Goal: Check status

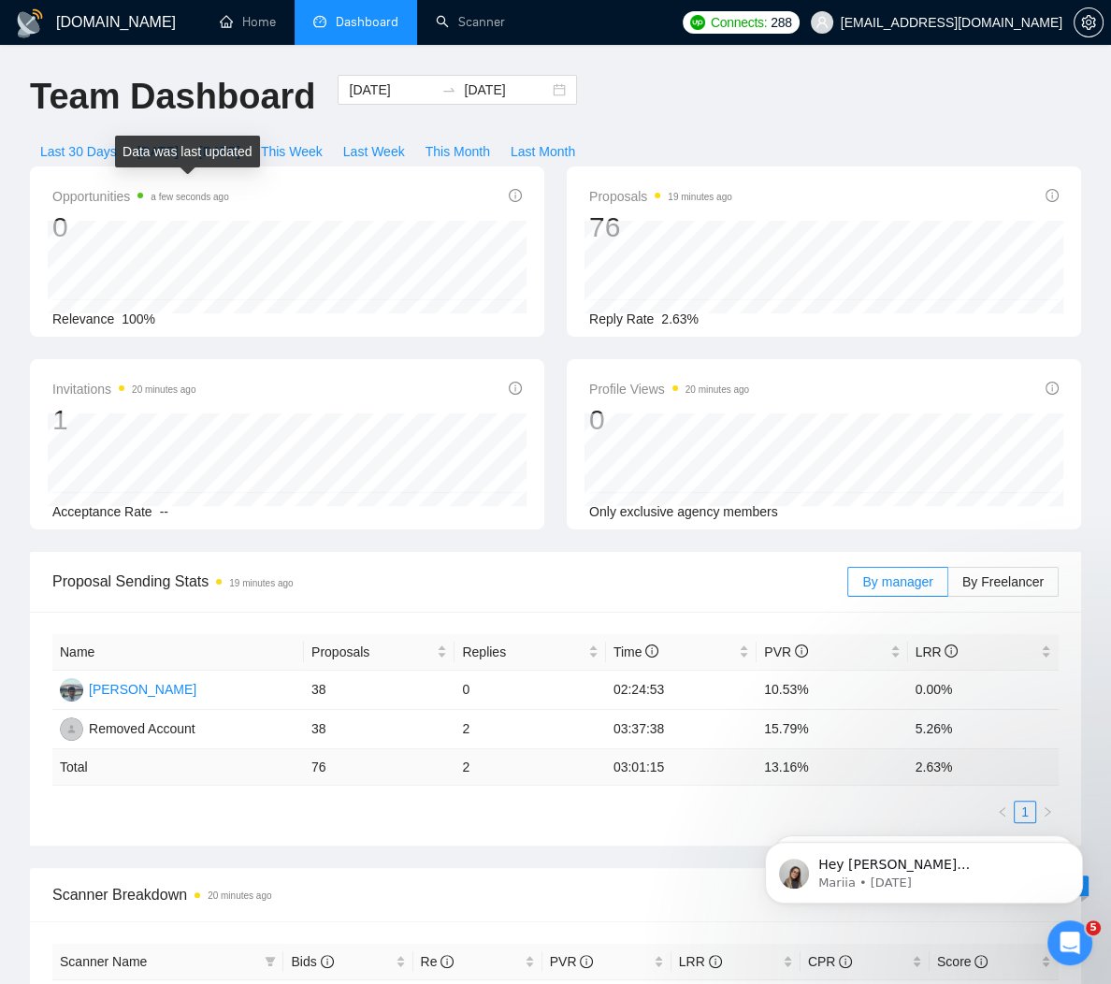
click at [174, 151] on div "Data was last updated" at bounding box center [187, 152] width 145 height 32
click at [172, 113] on h1 "Team Dashboard" at bounding box center [172, 97] width 285 height 44
click at [164, 143] on span "[DATE]" at bounding box center [158, 151] width 41 height 21
type input "[DATE]"
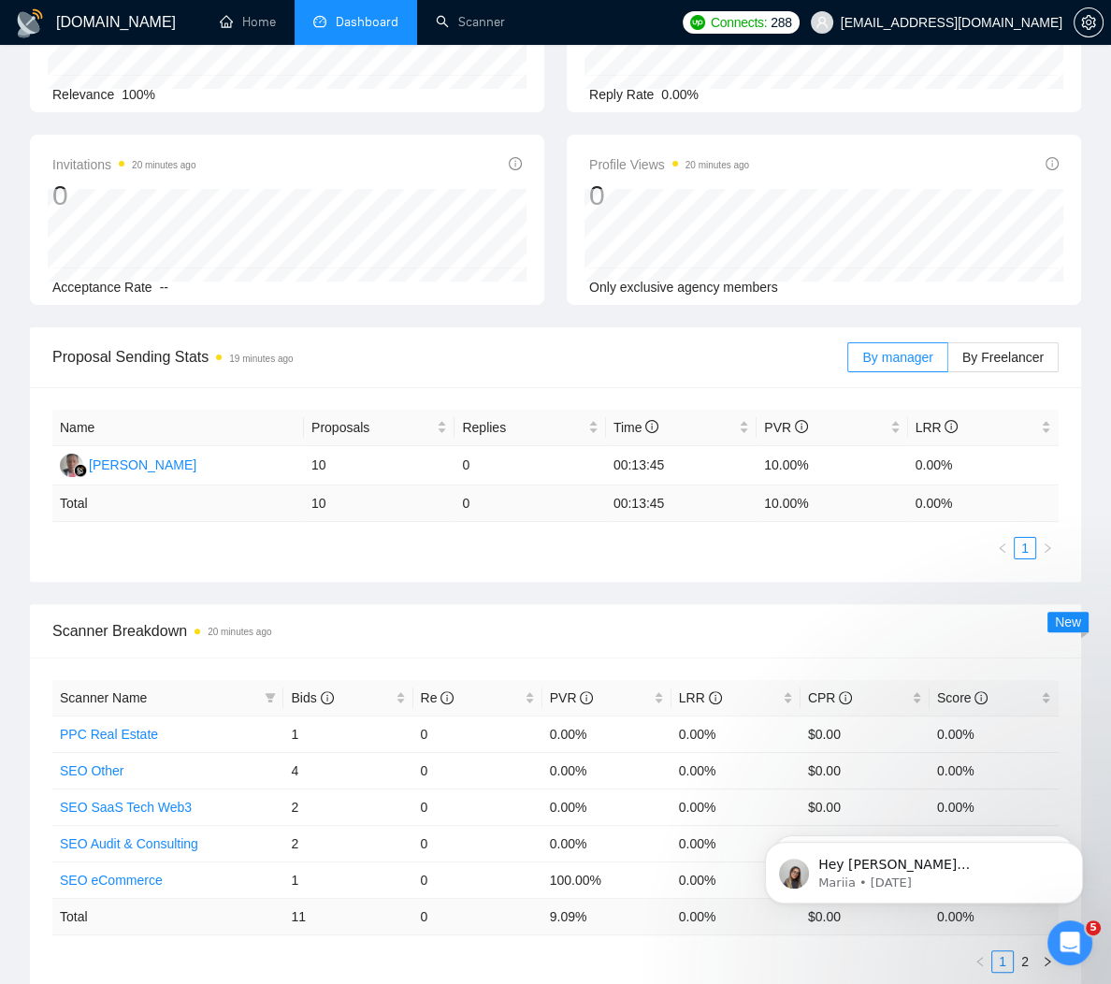
scroll to position [320, 0]
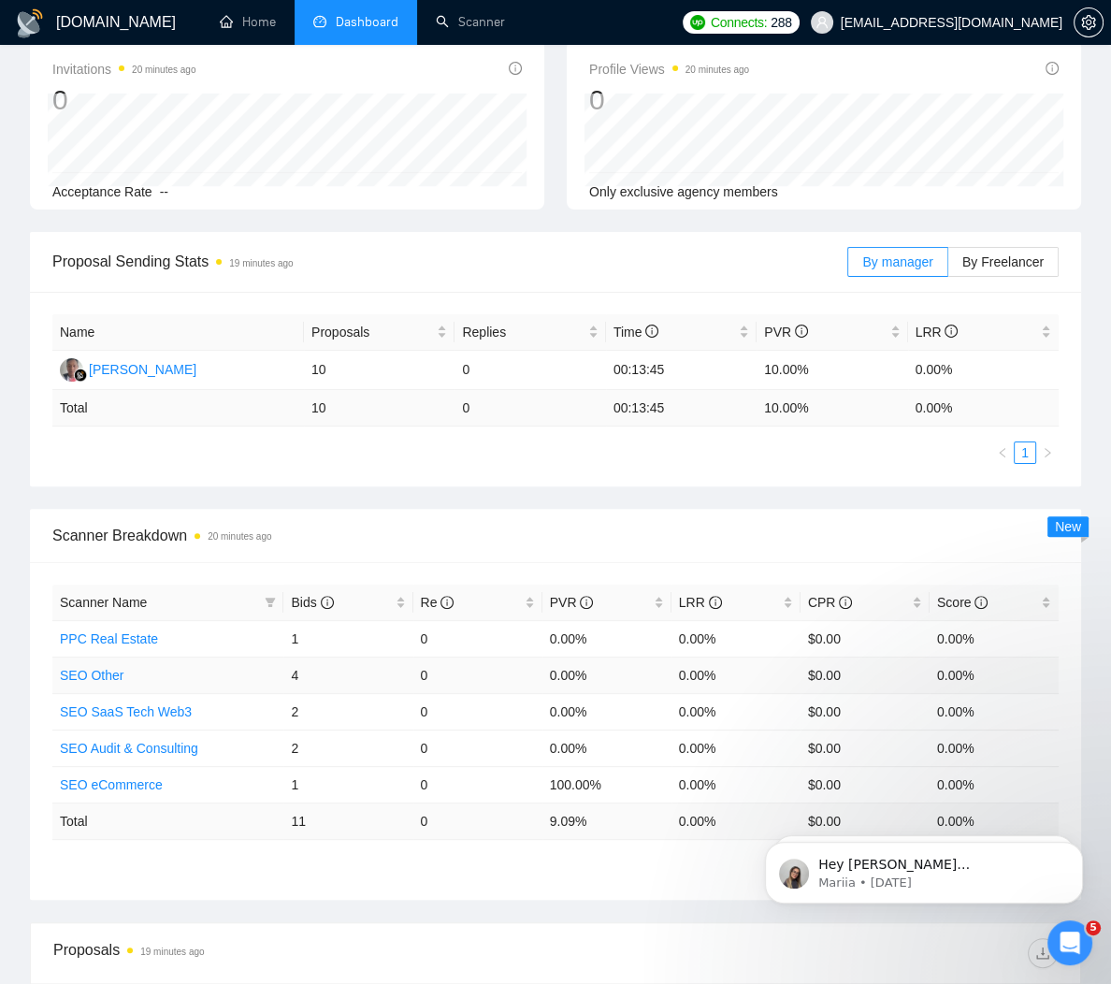
click at [109, 672] on link "SEO Other" at bounding box center [92, 675] width 64 height 15
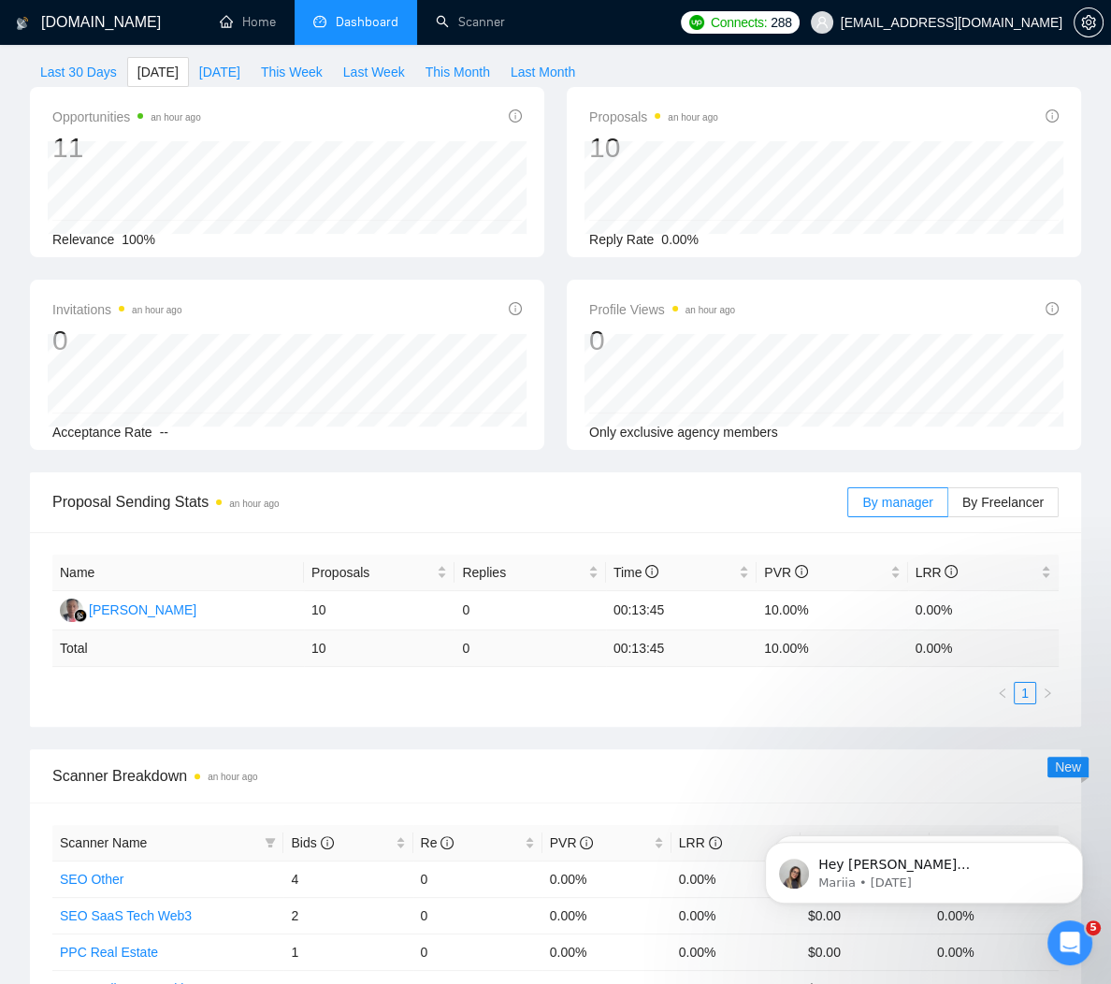
scroll to position [40, 0]
